Goal: Entertainment & Leisure: Consume media (video, audio)

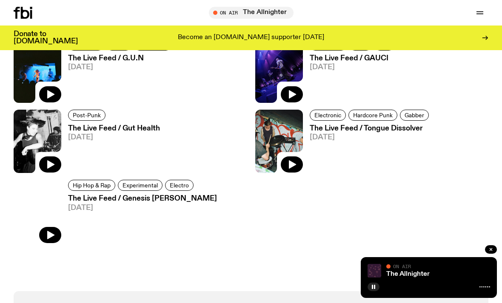
scroll to position [767, 0]
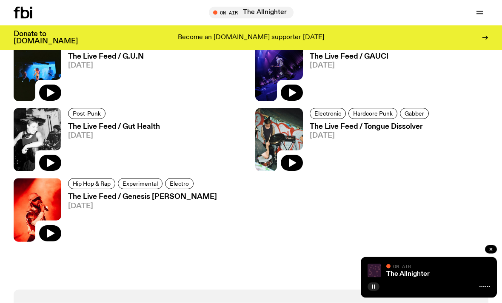
click at [43, 130] on img at bounding box center [38, 139] width 48 height 63
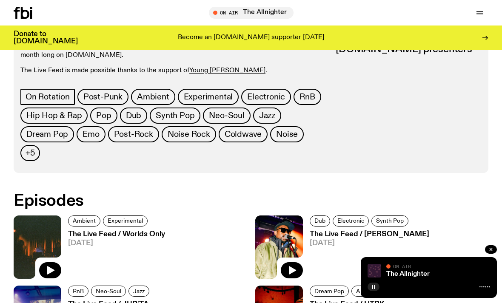
scroll to position [378, 0]
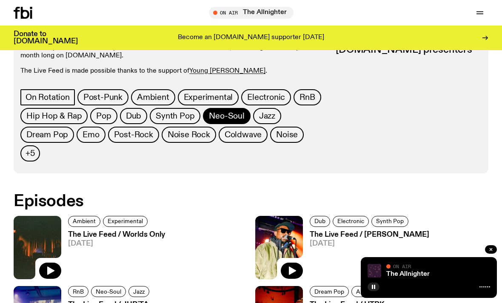
click at [229, 113] on span "Neo-Soul" at bounding box center [226, 115] width 35 height 9
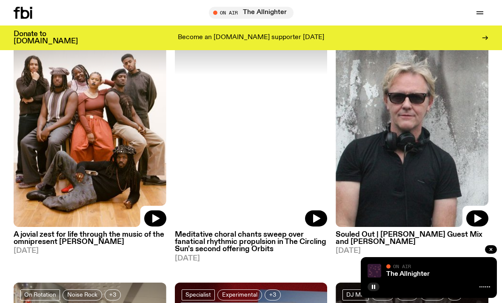
scroll to position [99, 0]
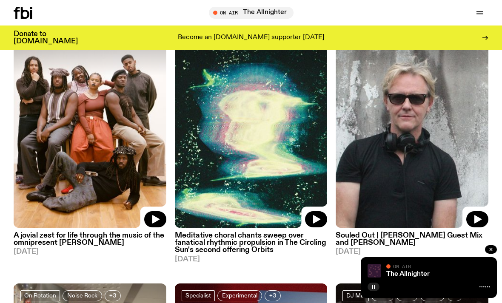
click at [137, 177] on img at bounding box center [90, 126] width 153 height 203
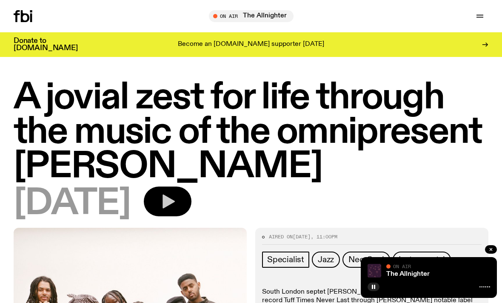
click at [175, 200] on icon "button" at bounding box center [168, 202] width 12 height 14
